Goal: Information Seeking & Learning: Learn about a topic

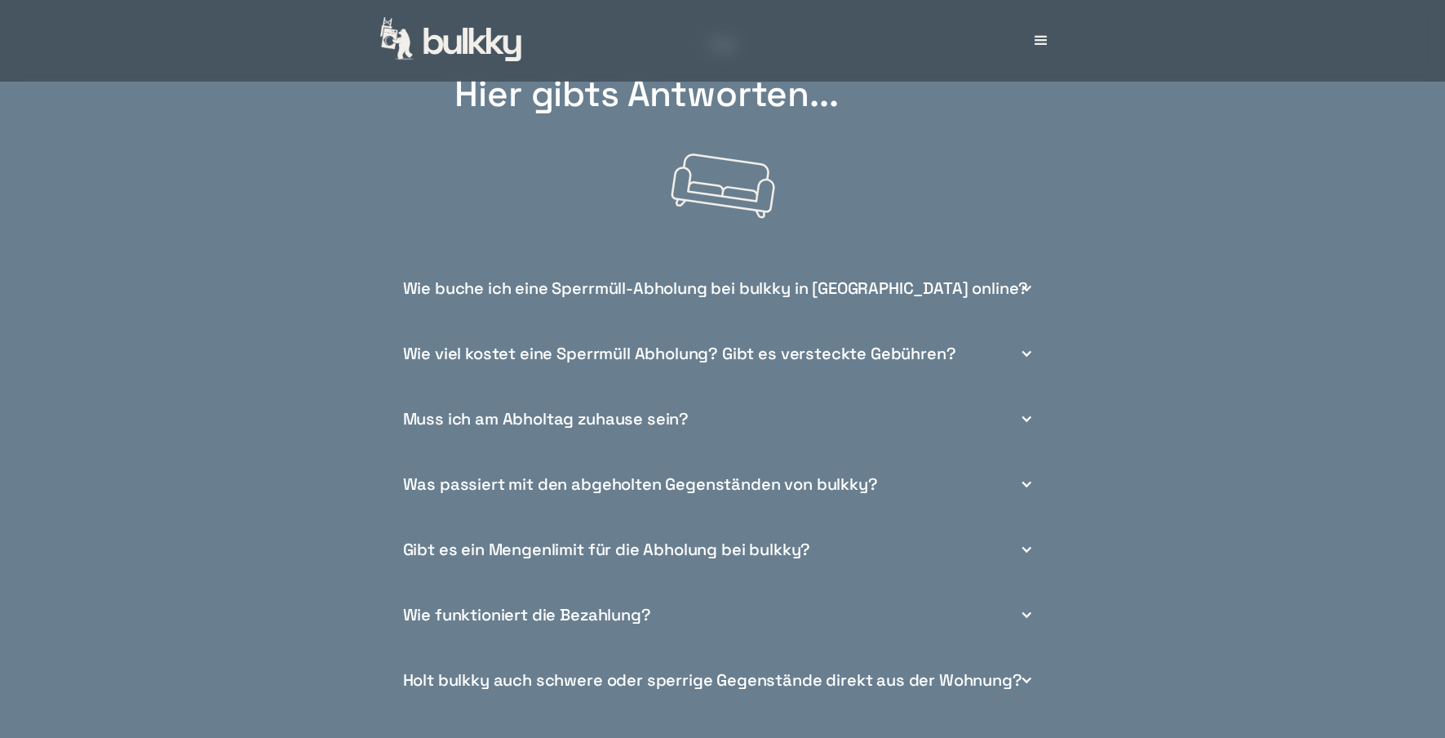
scroll to position [6038, 0]
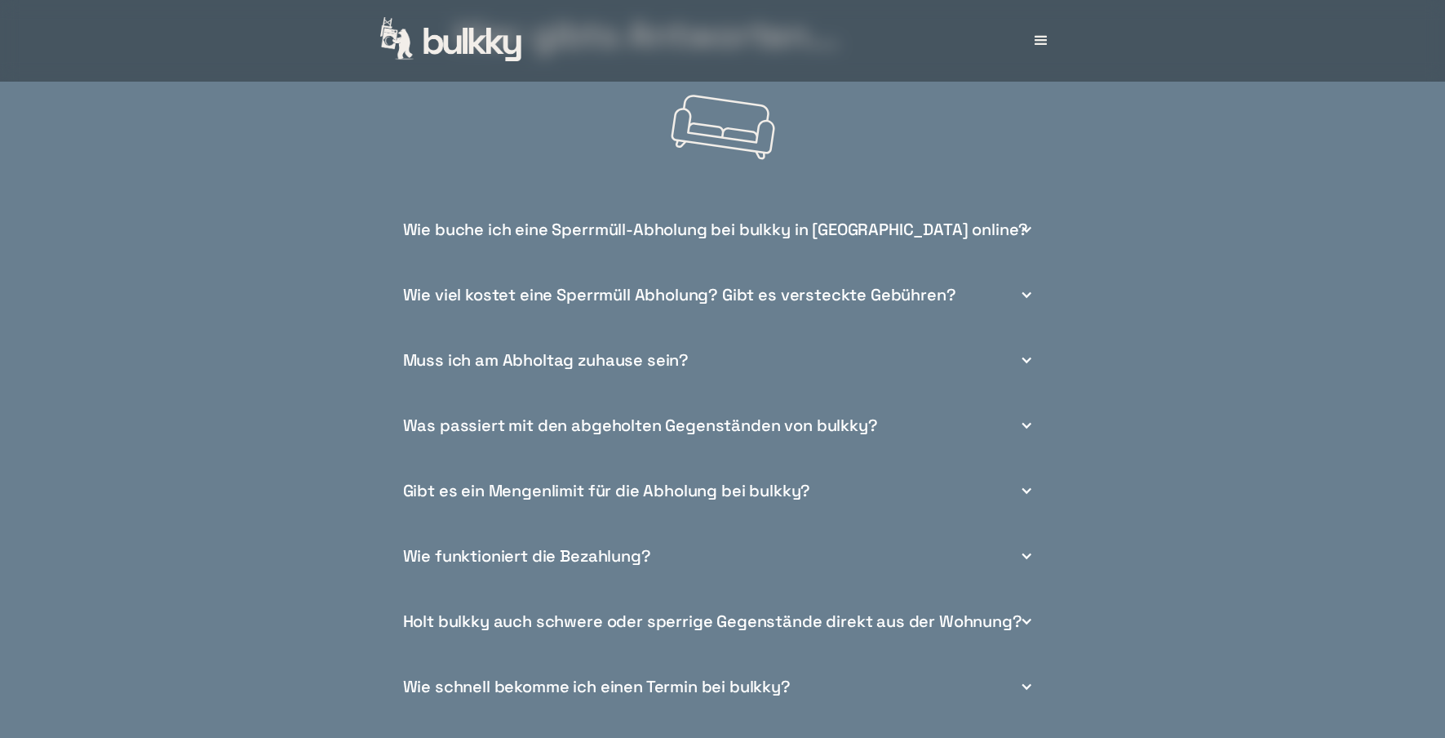
click at [1027, 301] on div at bounding box center [1026, 294] width 13 height 13
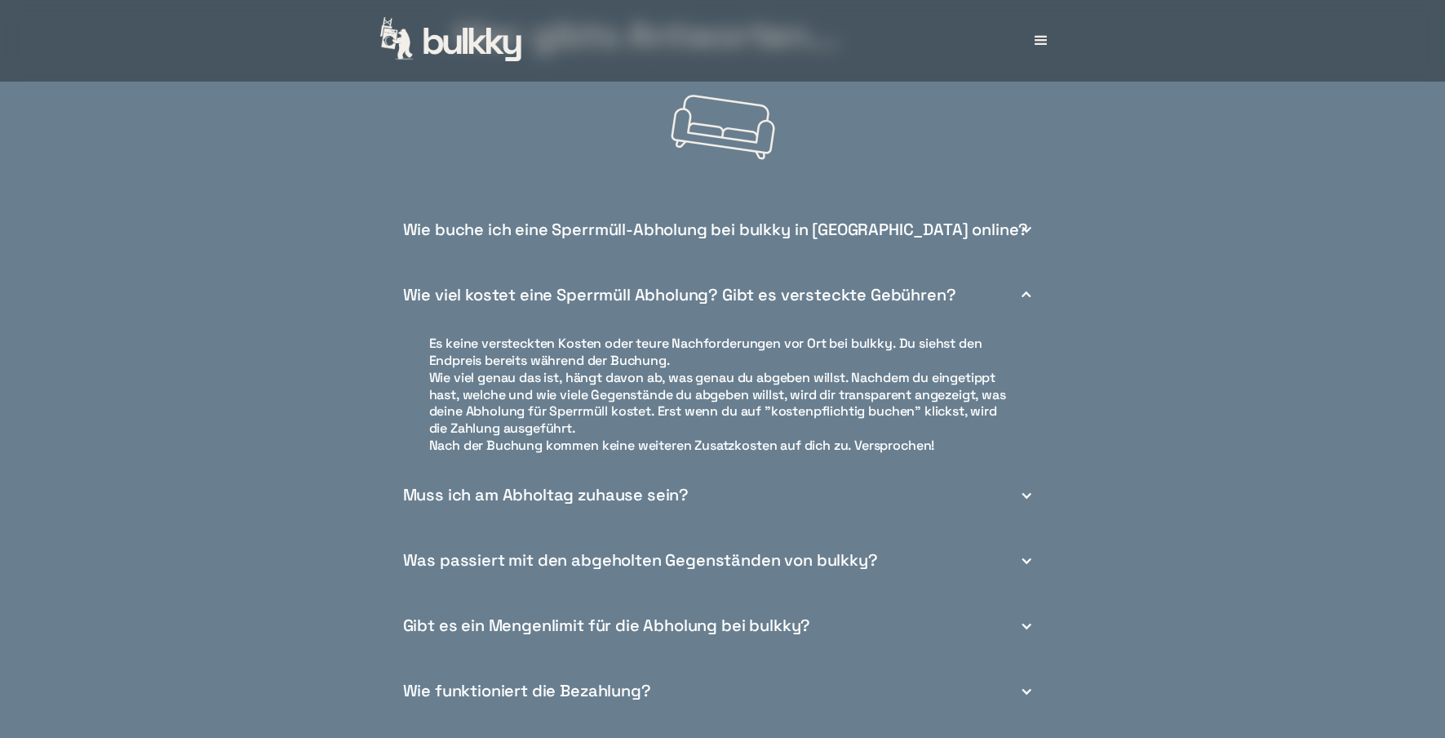
click at [1027, 301] on div at bounding box center [1026, 294] width 13 height 13
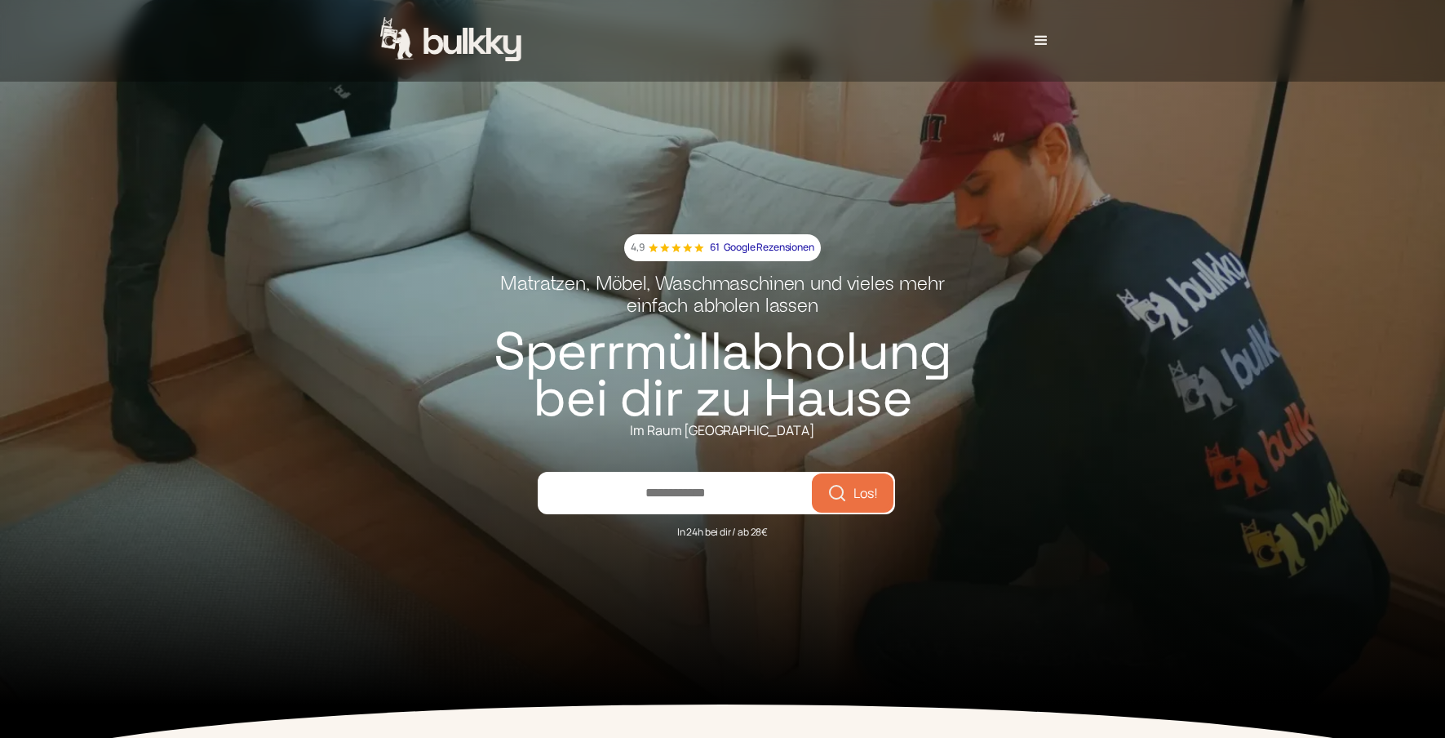
scroll to position [0, 0]
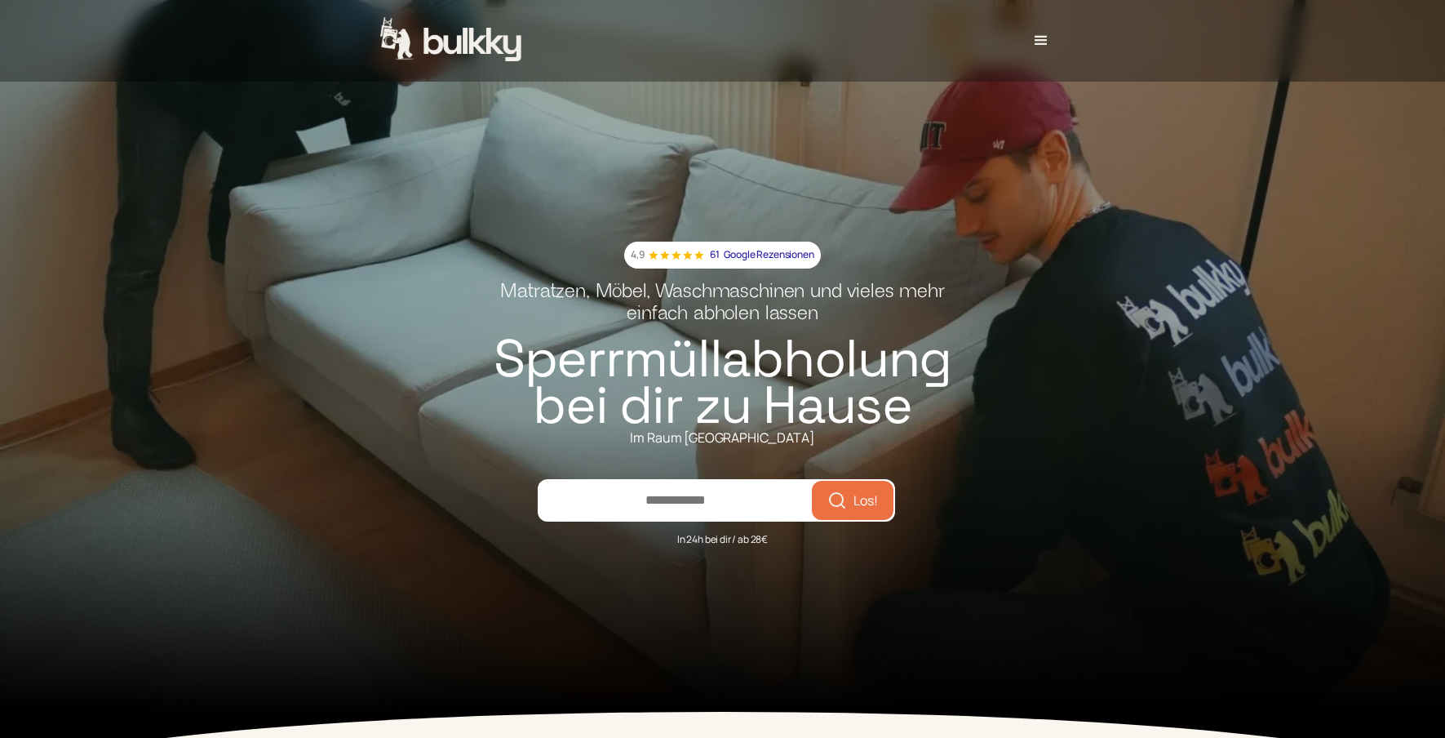
click at [1047, 38] on div "menu" at bounding box center [1041, 41] width 20 height 20
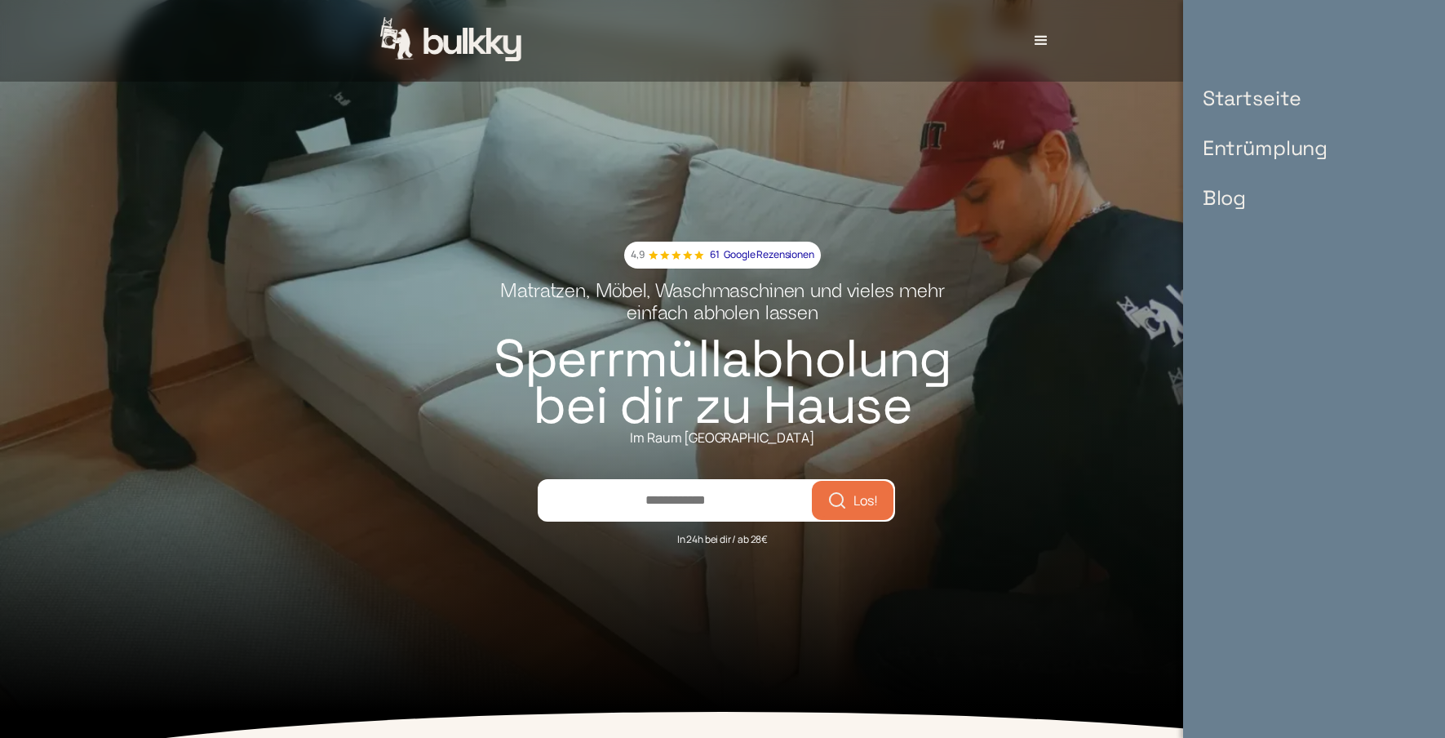
click at [1229, 197] on link "Blog" at bounding box center [1264, 198] width 157 height 50
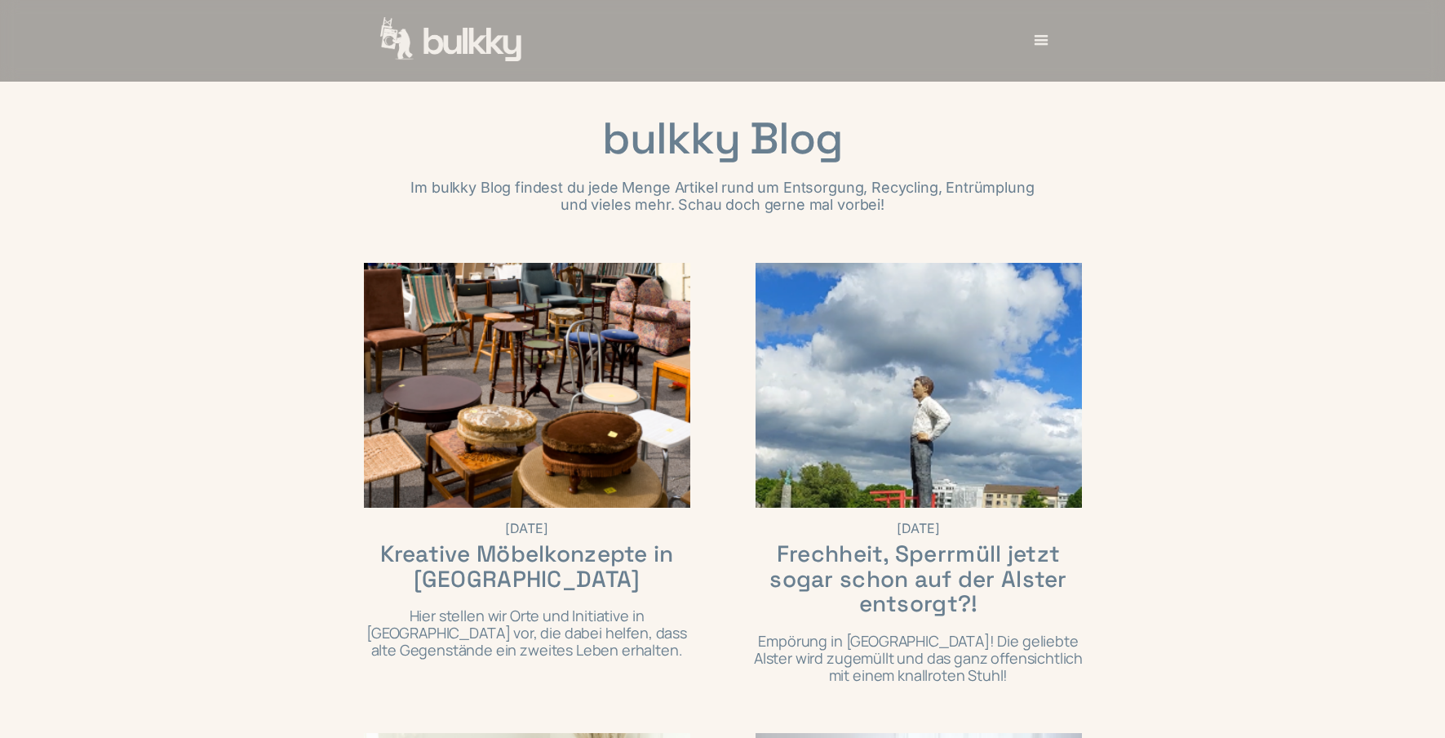
click at [1043, 39] on div "menu" at bounding box center [1040, 40] width 21 height 21
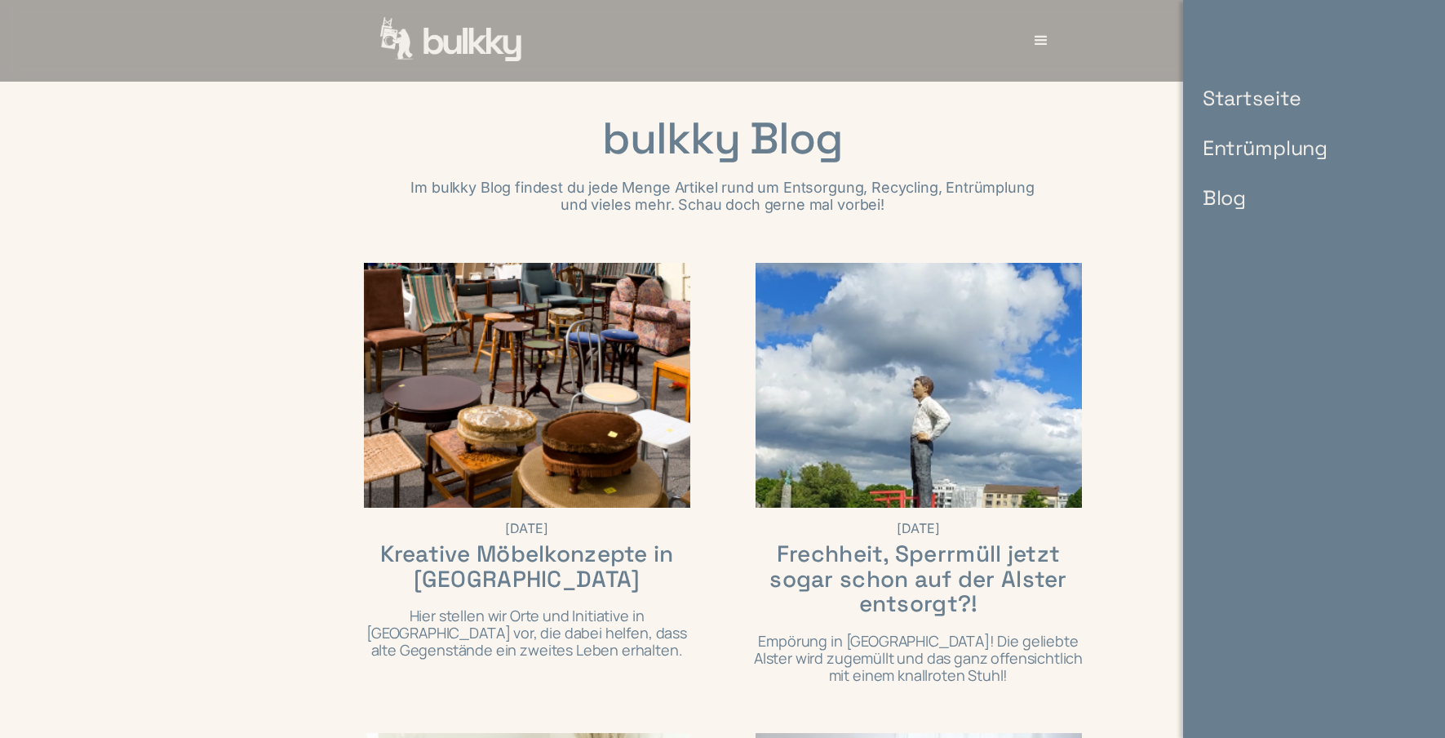
click at [1226, 144] on link "Entrümplung" at bounding box center [1264, 148] width 157 height 50
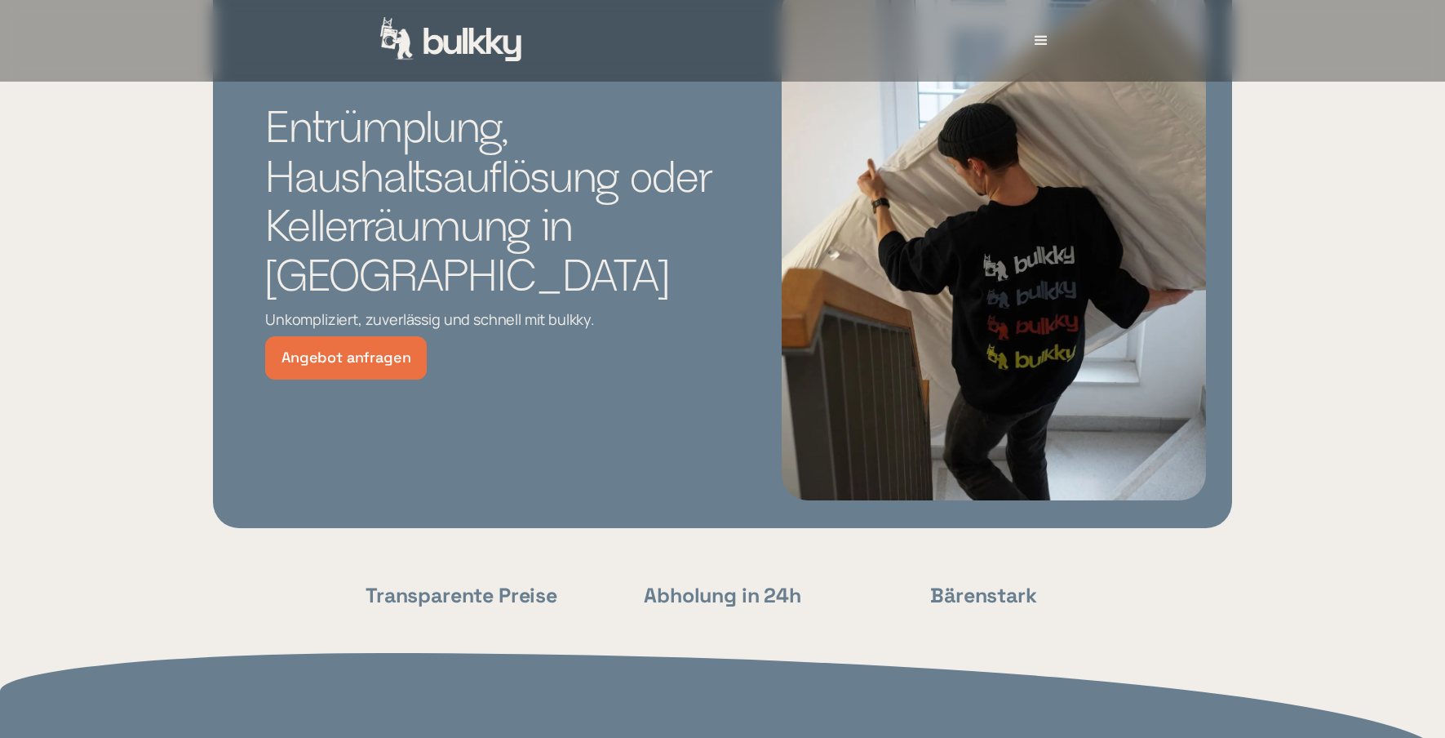
scroll to position [326, 0]
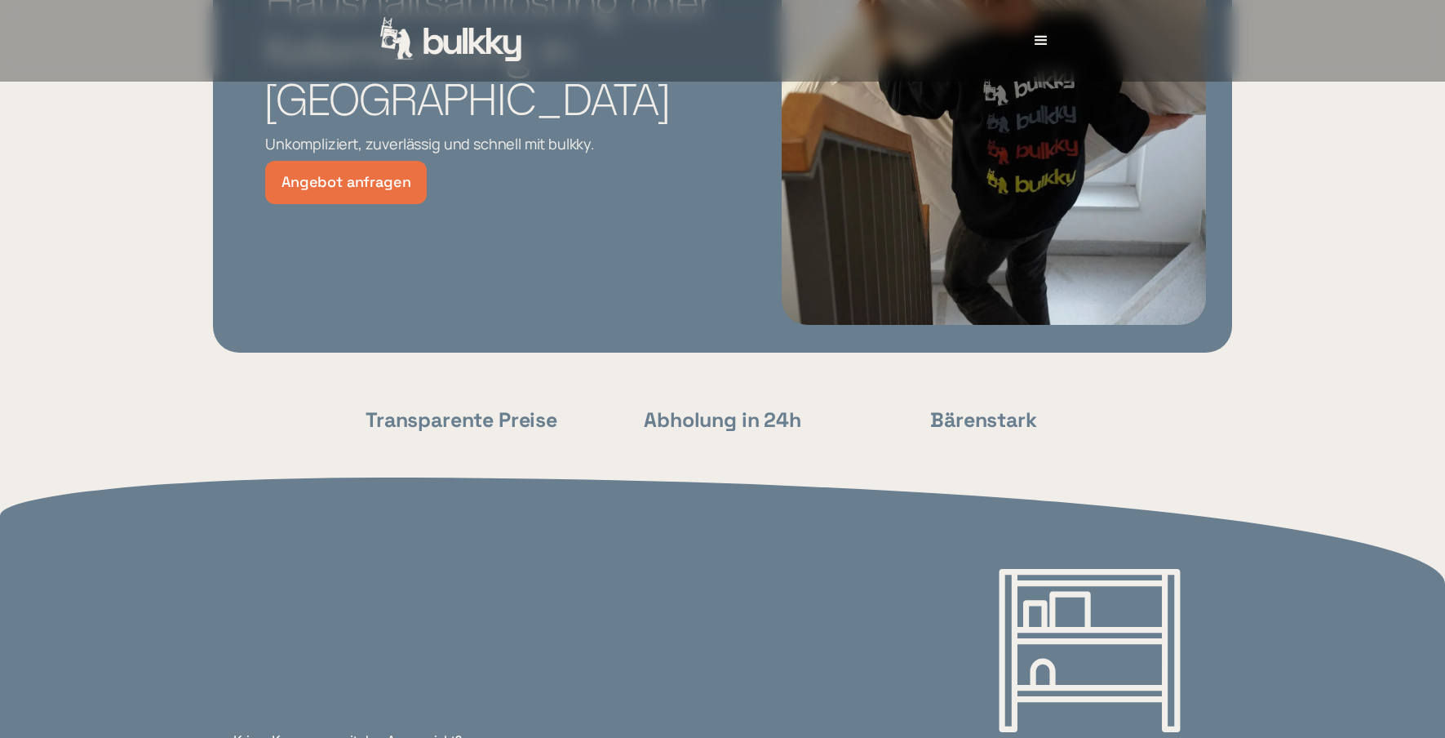
click at [507, 421] on strong "Transparente Preise" at bounding box center [462, 419] width 192 height 26
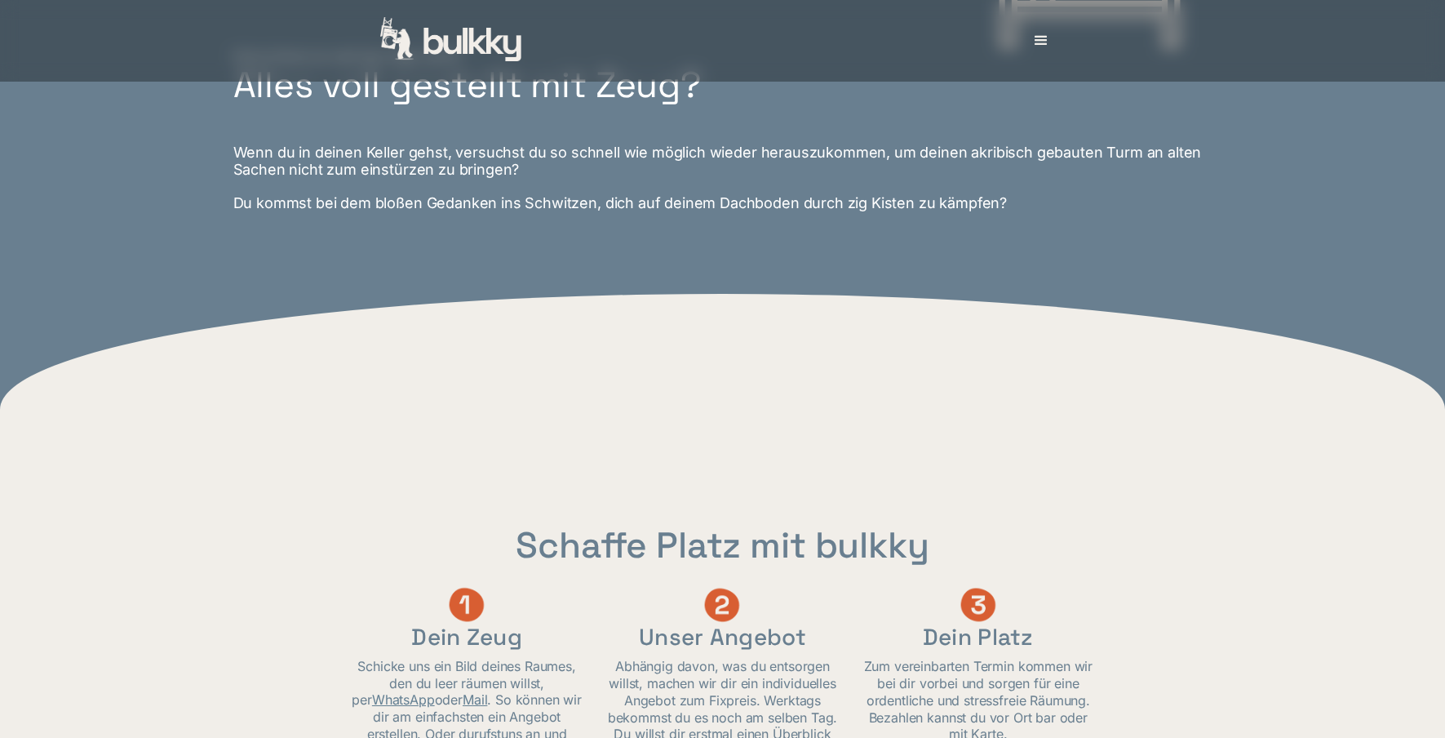
scroll to position [979, 0]
